Goal: Task Accomplishment & Management: Manage account settings

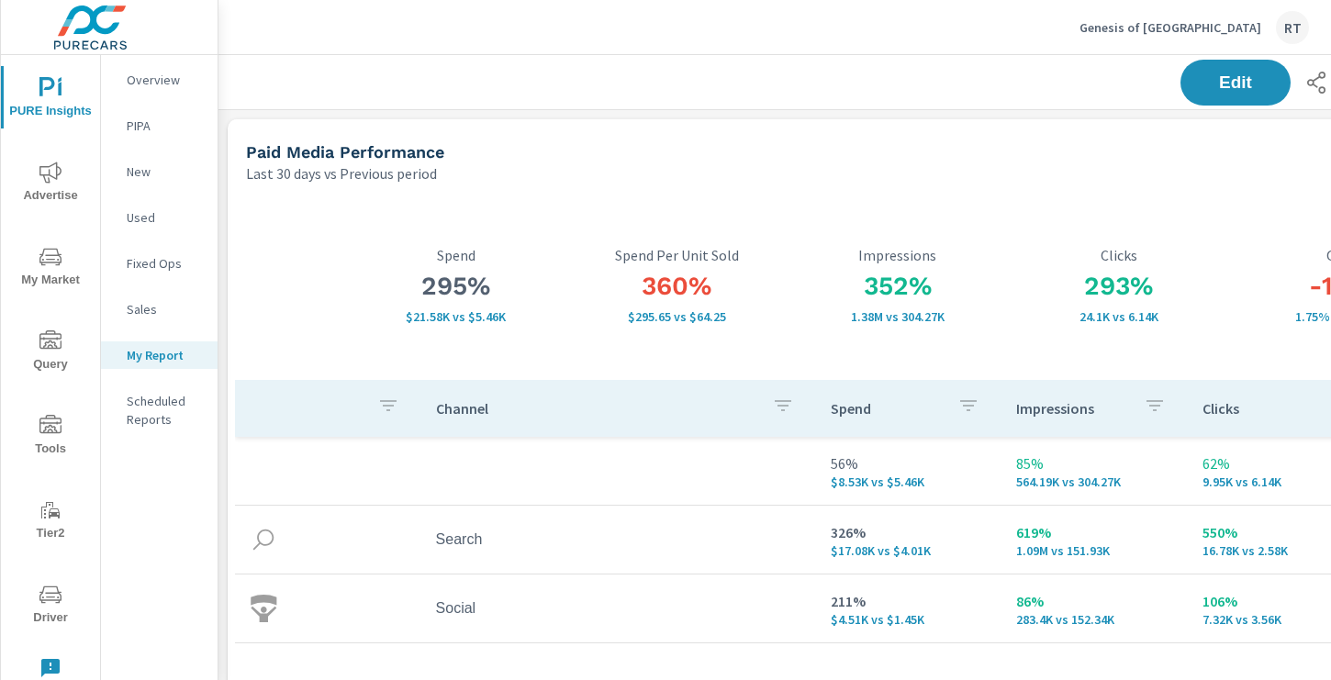
scroll to position [2967, 1360]
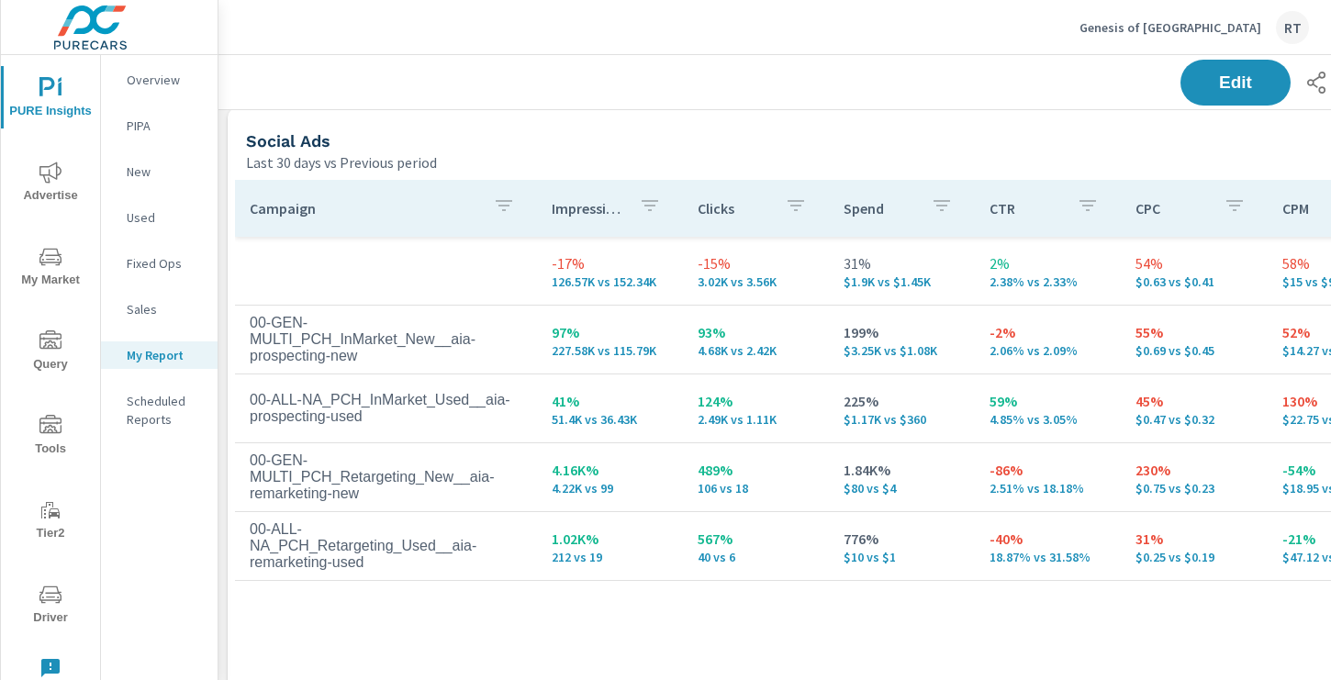
click at [1184, 29] on p "Genesis of Ontario" at bounding box center [1171, 27] width 182 height 17
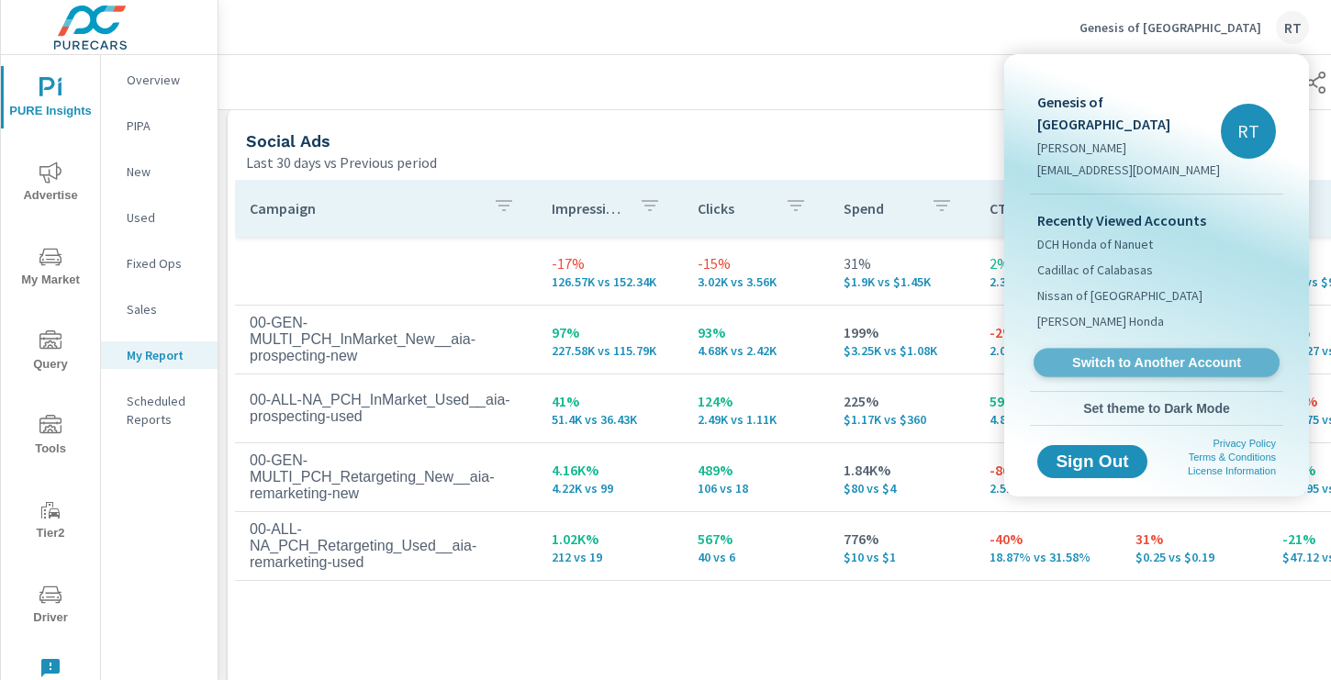
click at [1100, 354] on span "Switch to Another Account" at bounding box center [1156, 362] width 225 height 17
